Goal: Navigation & Orientation: Find specific page/section

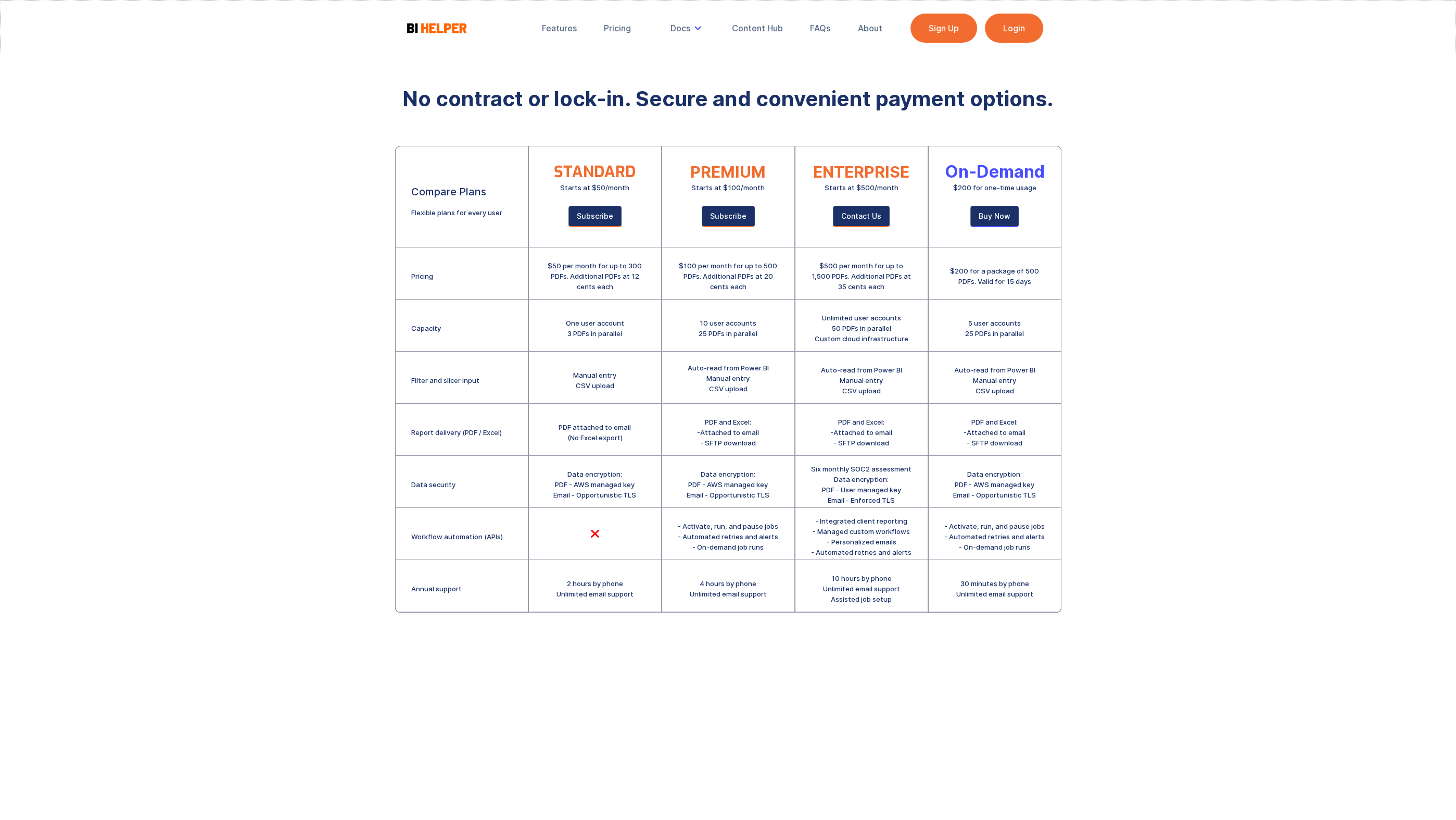
click at [1039, 36] on link "Login" at bounding box center [1014, 28] width 58 height 30
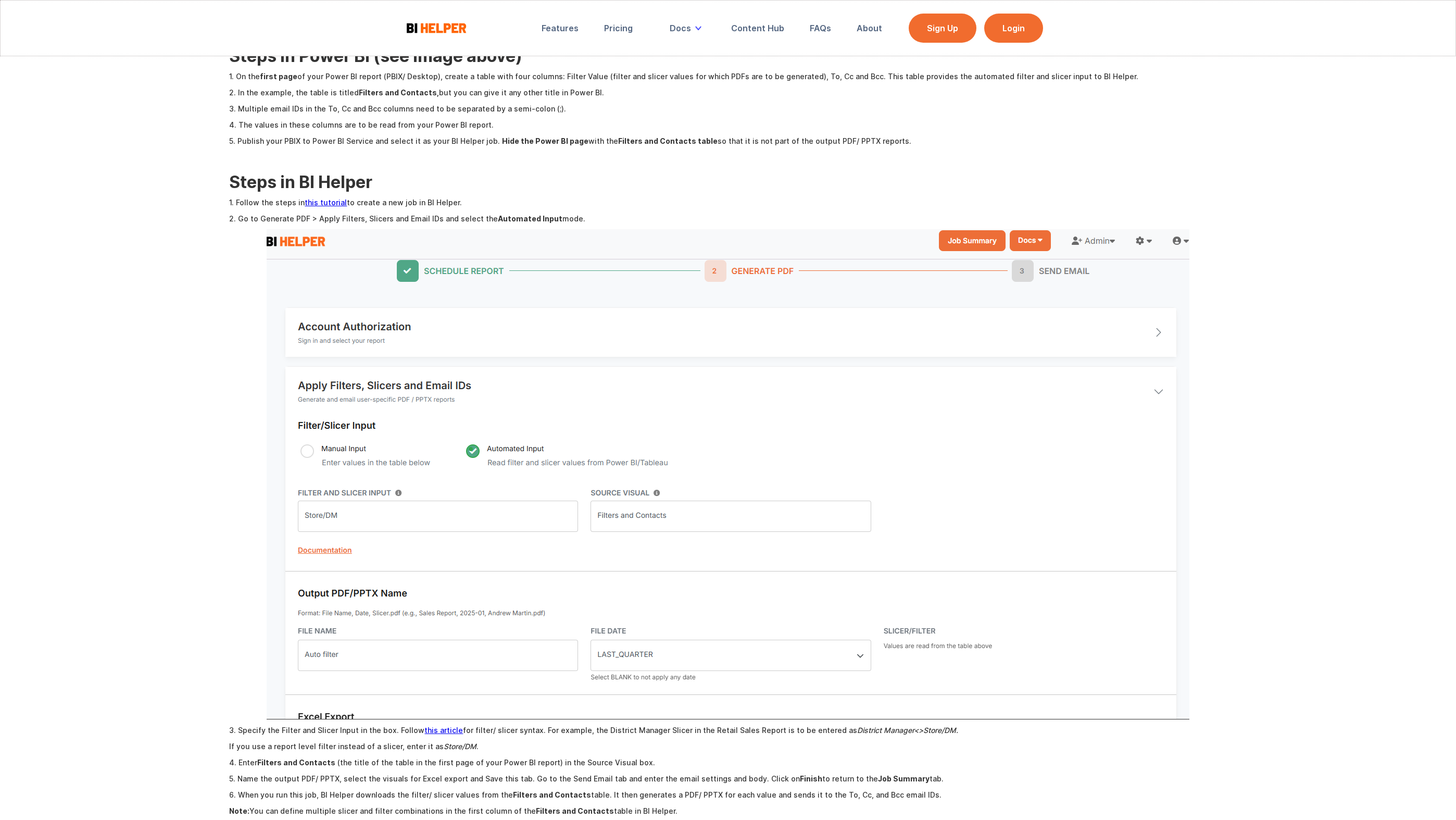
scroll to position [833, 0]
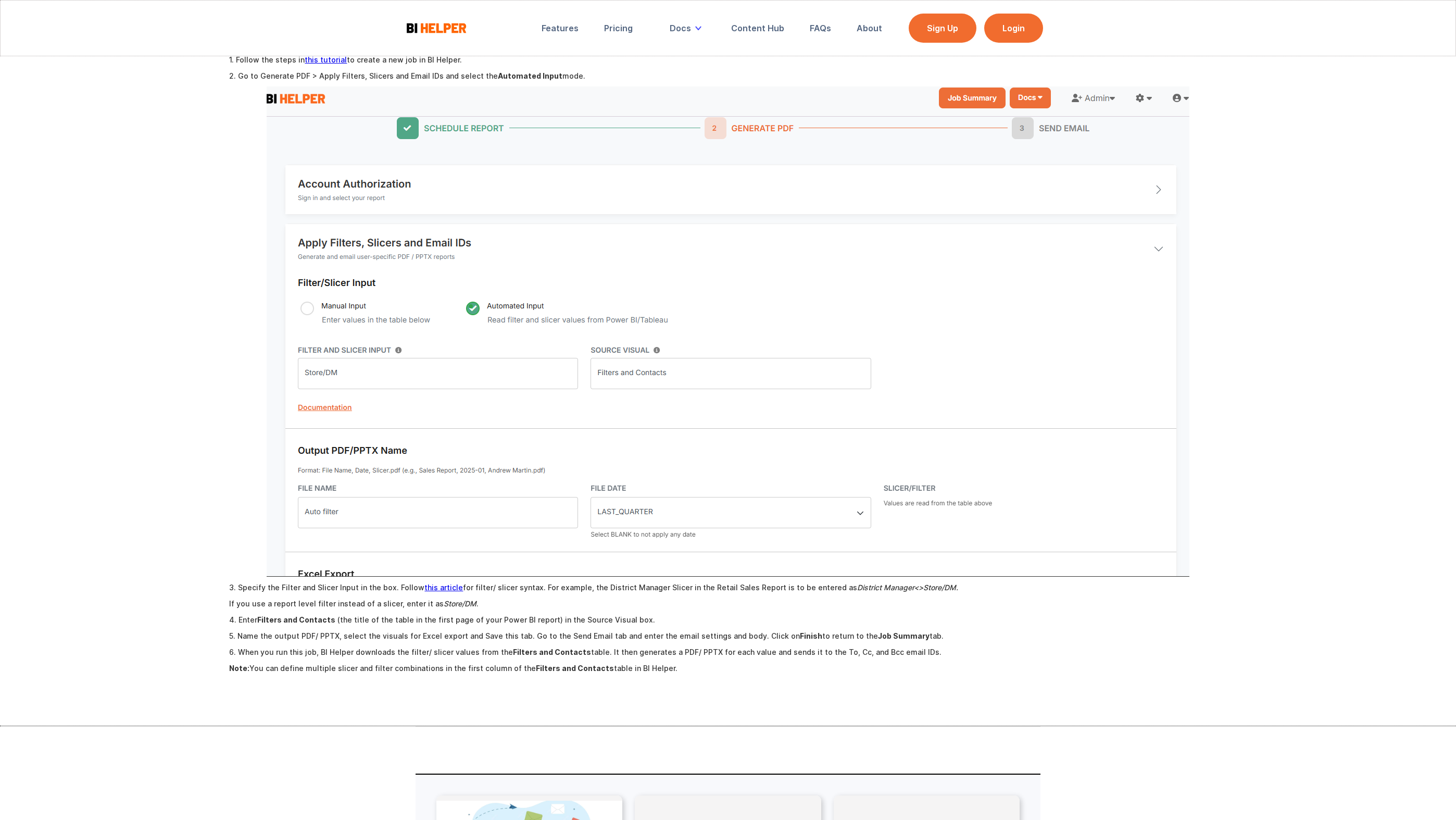
click at [448, 583] on link "this article" at bounding box center [444, 587] width 39 height 9
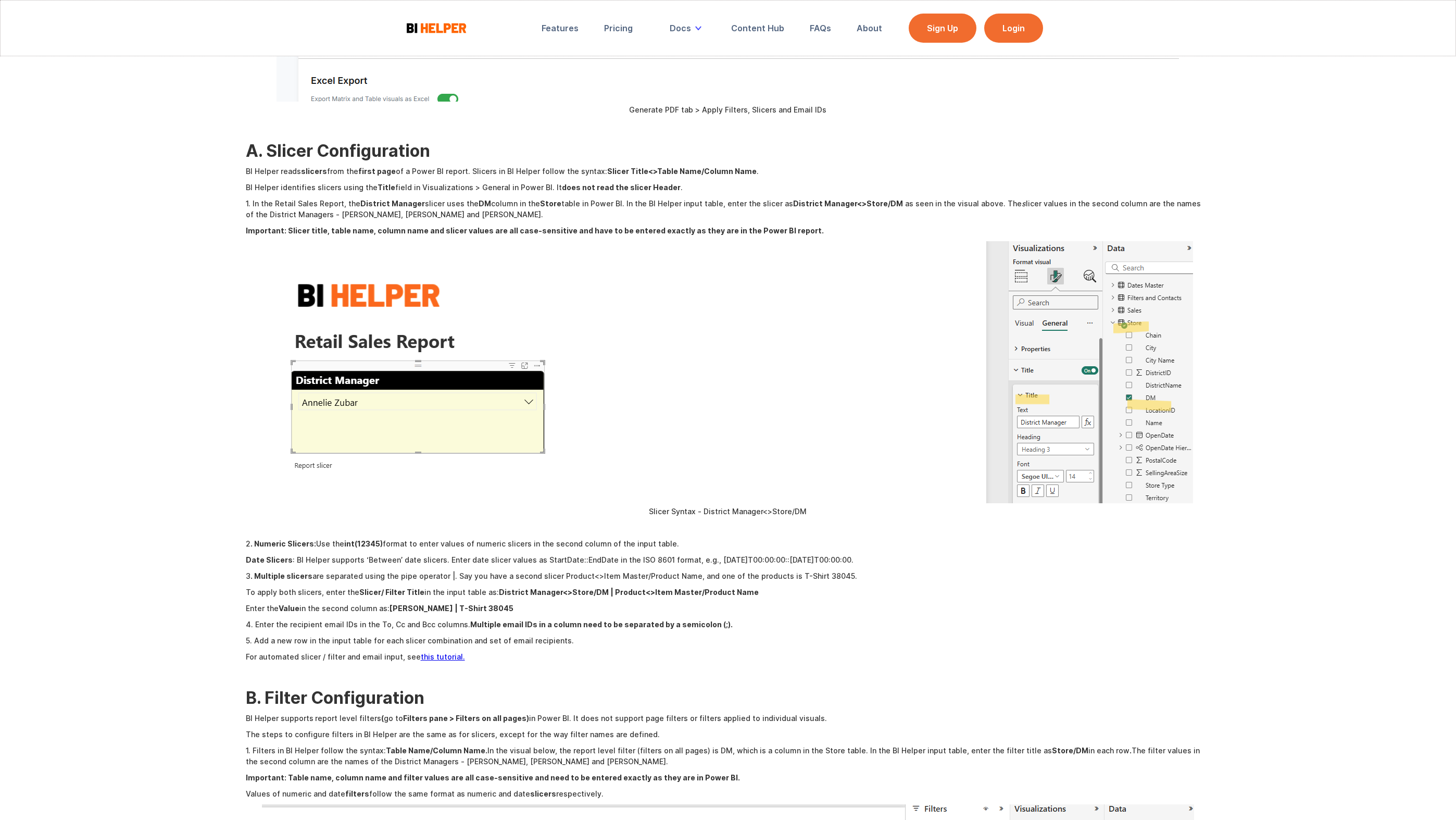
scroll to position [2448, 0]
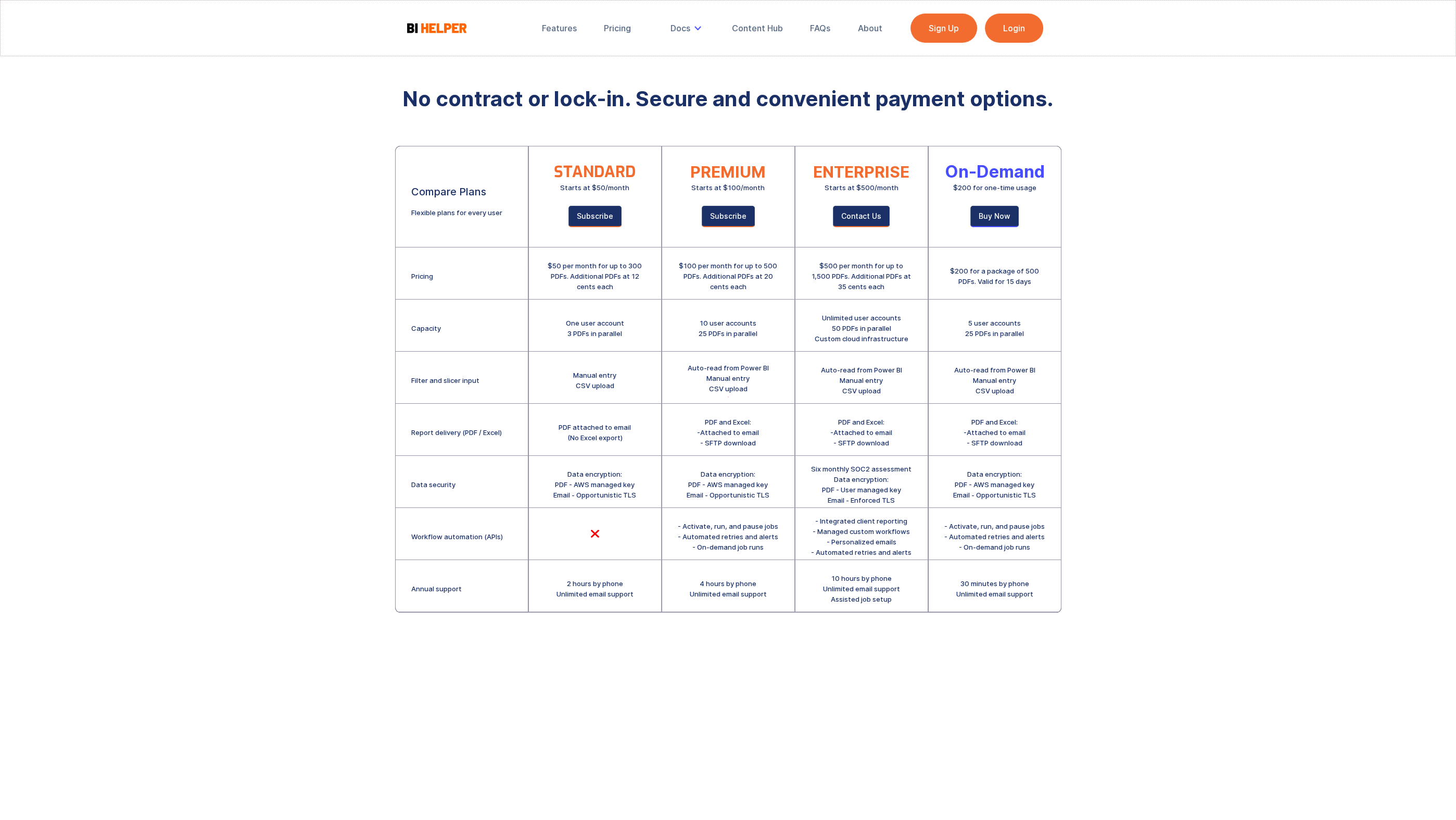
click at [458, 26] on img at bounding box center [437, 27] width 62 height 13
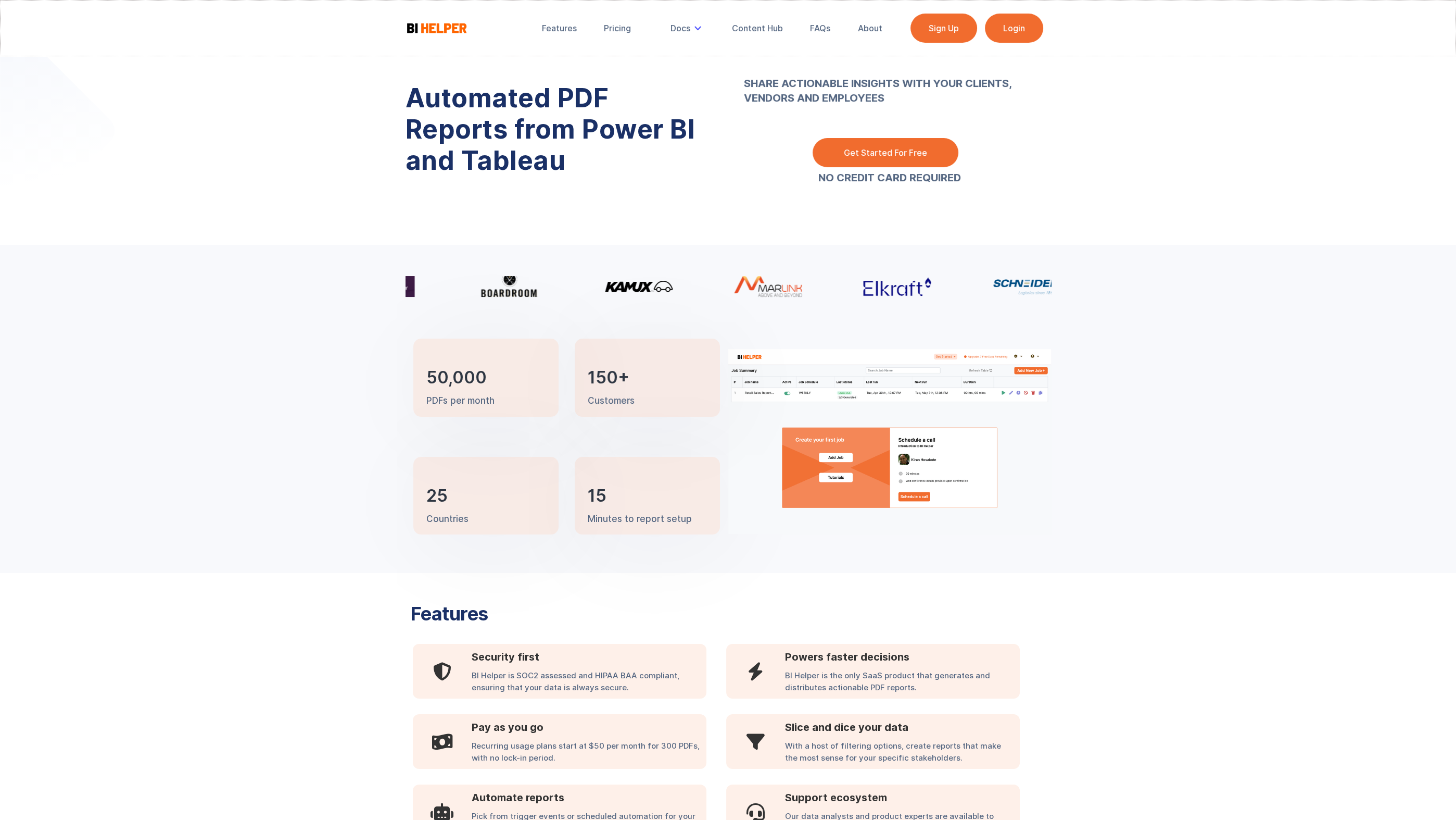
click at [1026, 28] on link "Login" at bounding box center [1014, 28] width 58 height 30
